Goal: Task Accomplishment & Management: Manage account settings

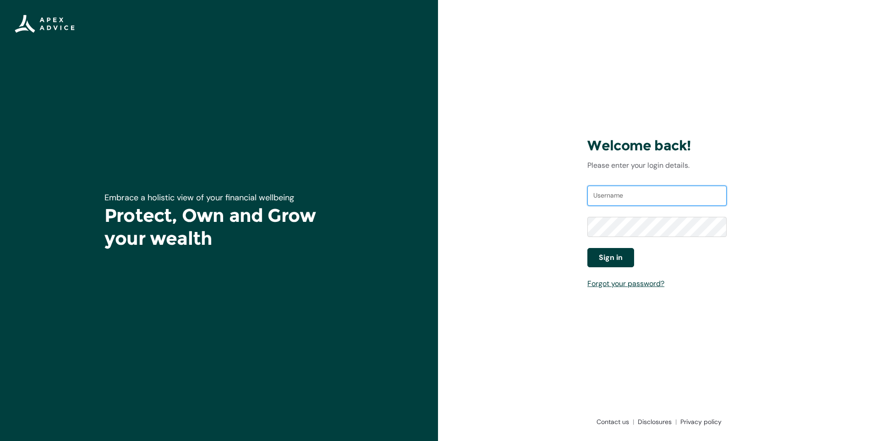
type input "[EMAIL_ADDRESS][DOMAIN_NAME]"
click at [613, 256] on span "Sign in" at bounding box center [611, 257] width 24 height 11
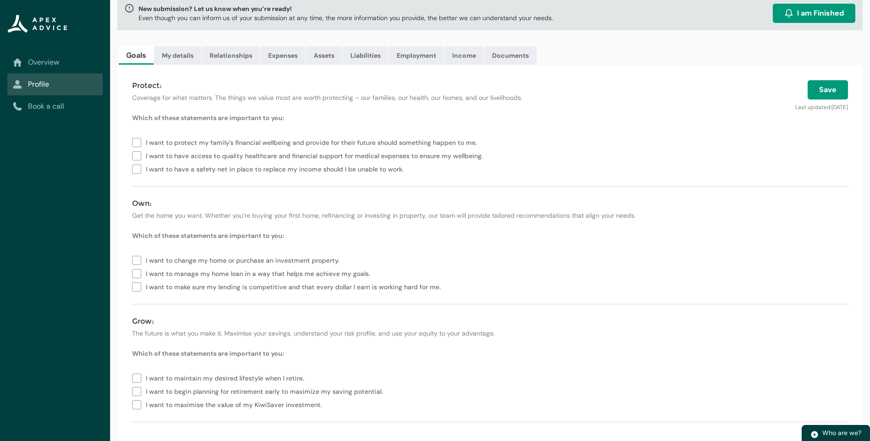
scroll to position [65, 0]
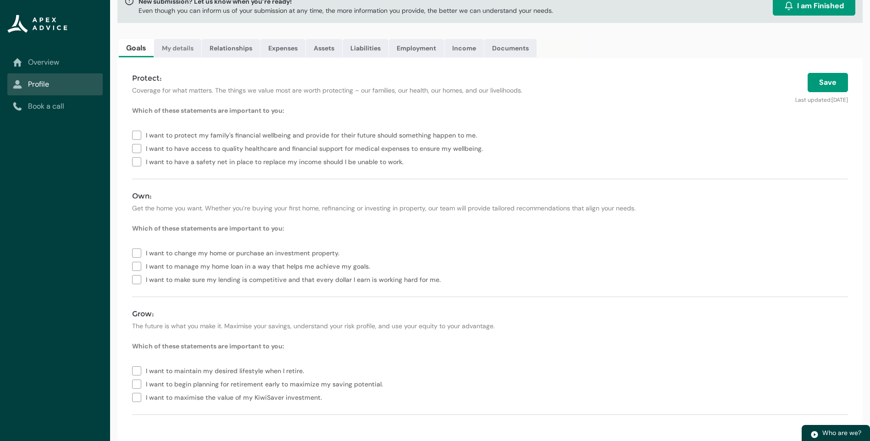
click at [185, 48] on link "My details" at bounding box center [177, 48] width 47 height 18
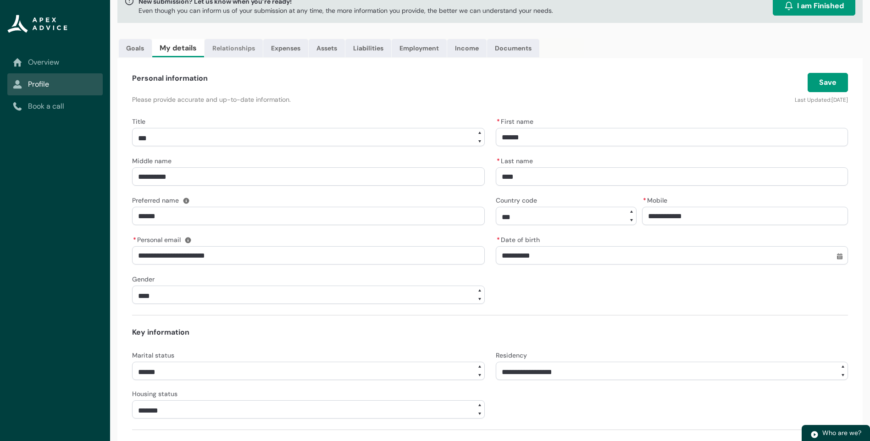
click at [235, 45] on link "Relationships" at bounding box center [233, 48] width 58 height 18
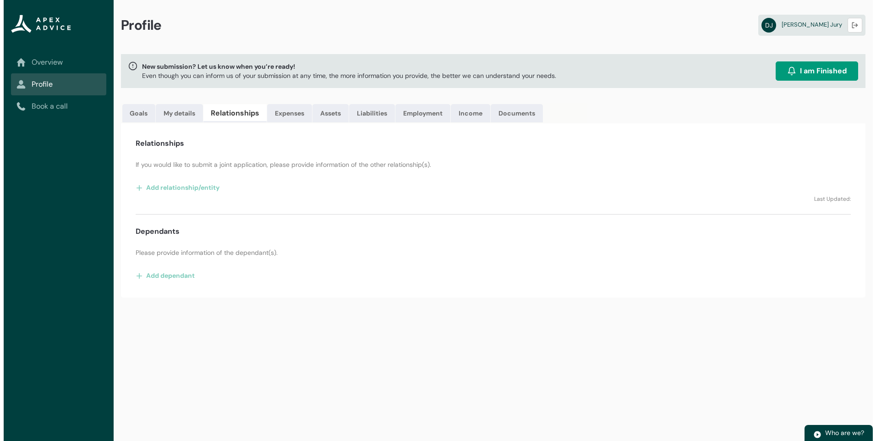
scroll to position [0, 0]
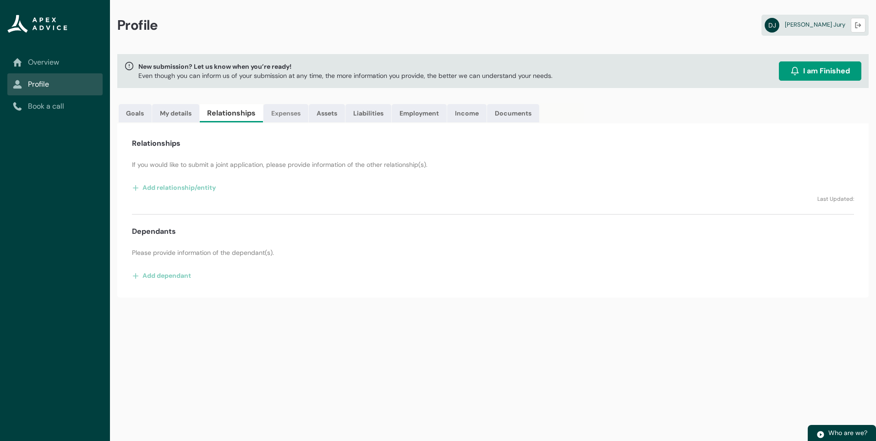
click at [283, 110] on link "Expenses" at bounding box center [286, 113] width 45 height 18
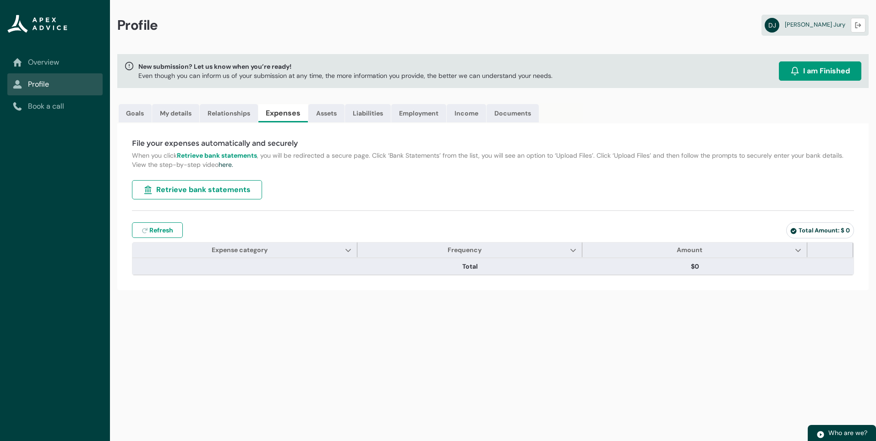
click at [198, 189] on span "Retrieve bank statements" at bounding box center [203, 189] width 94 height 11
